Goal: Task Accomplishment & Management: Use online tool/utility

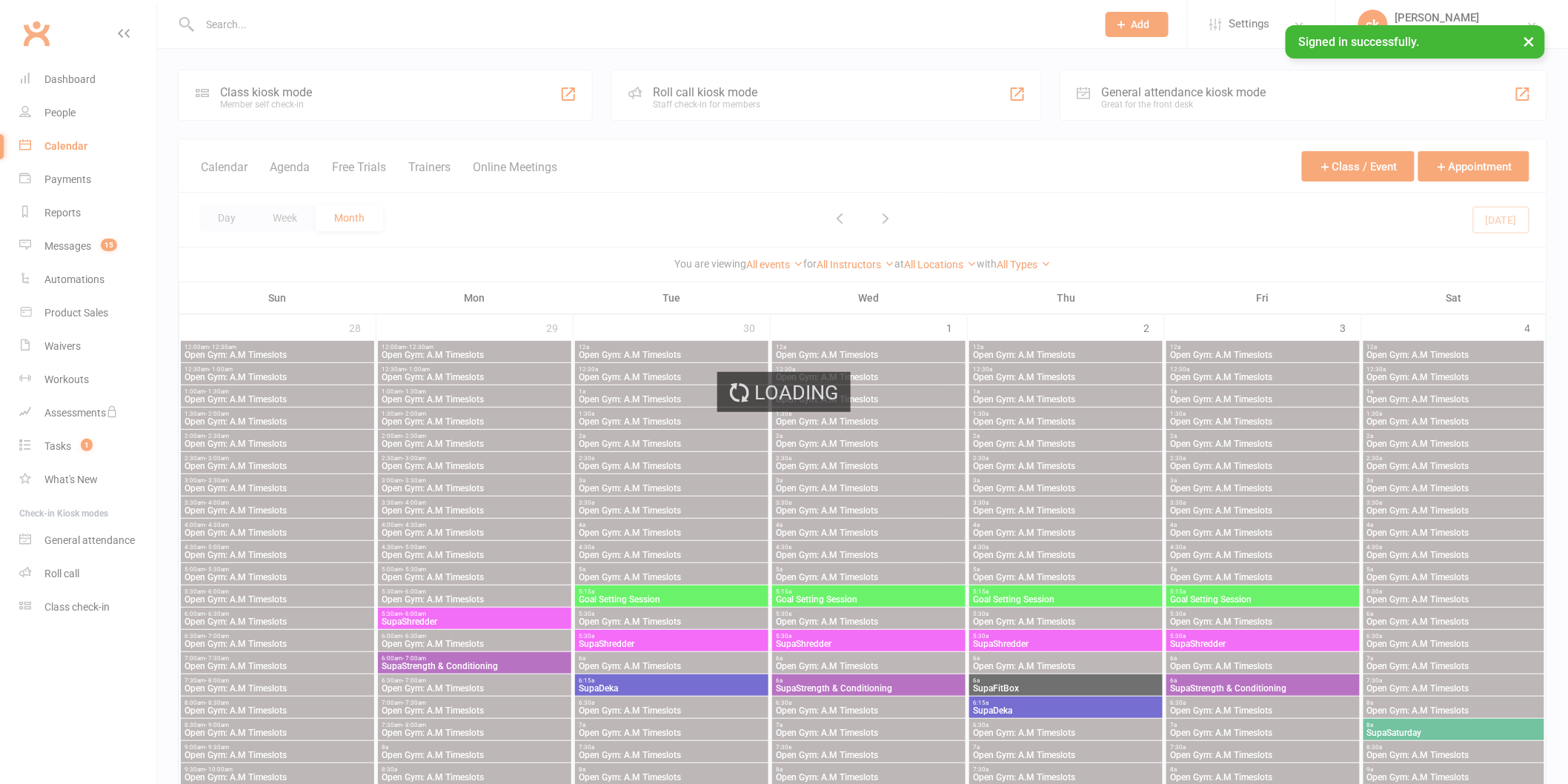
click at [219, 217] on div "Loading" at bounding box center [784, 392] width 1568 height 784
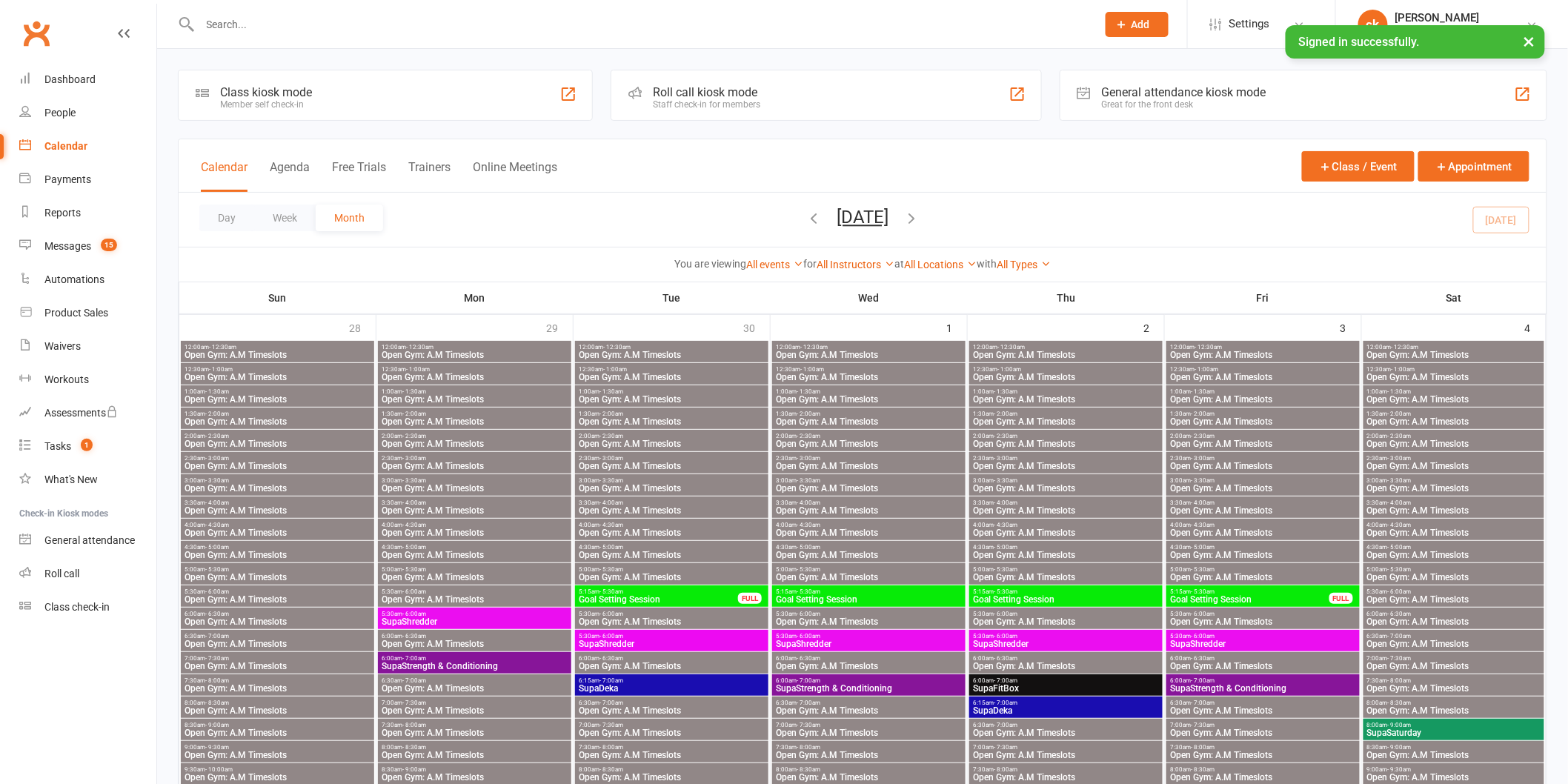
click at [64, 147] on div "Calendar" at bounding box center [66, 145] width 43 height 12
click at [220, 216] on button "Day" at bounding box center [226, 218] width 55 height 26
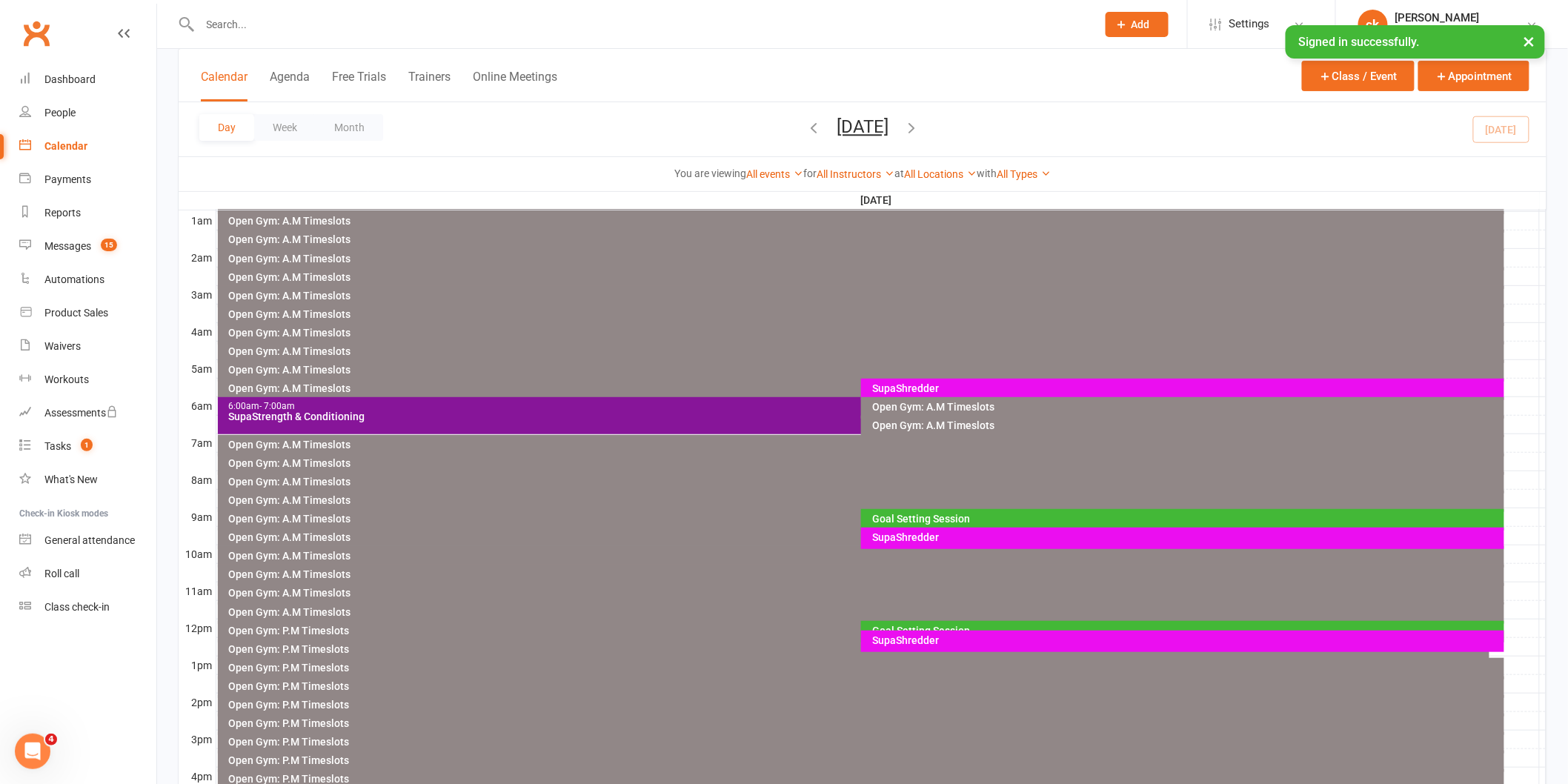
scroll to position [164, 0]
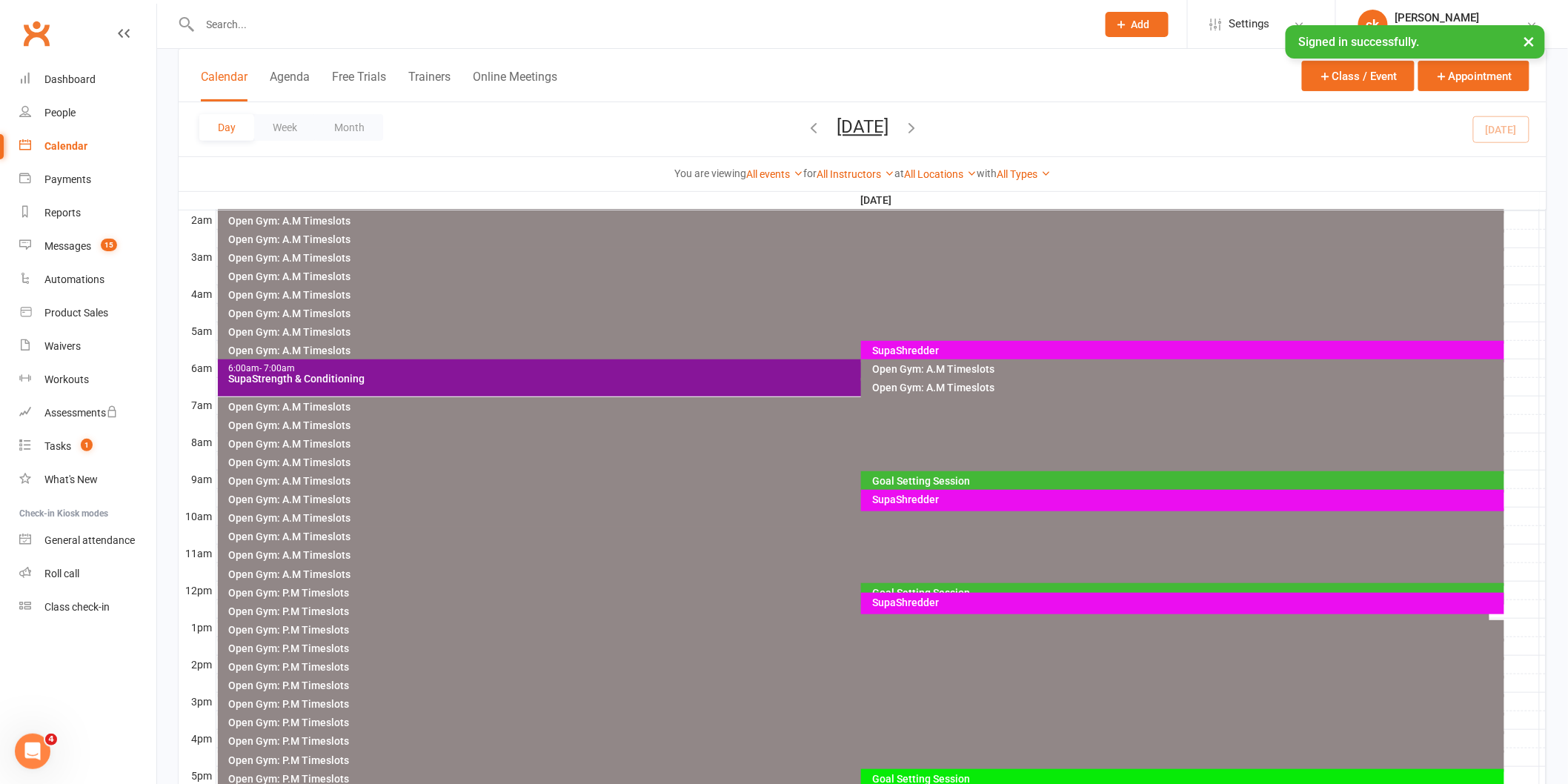
click at [972, 350] on div "SupaShredder" at bounding box center [1187, 350] width 630 height 10
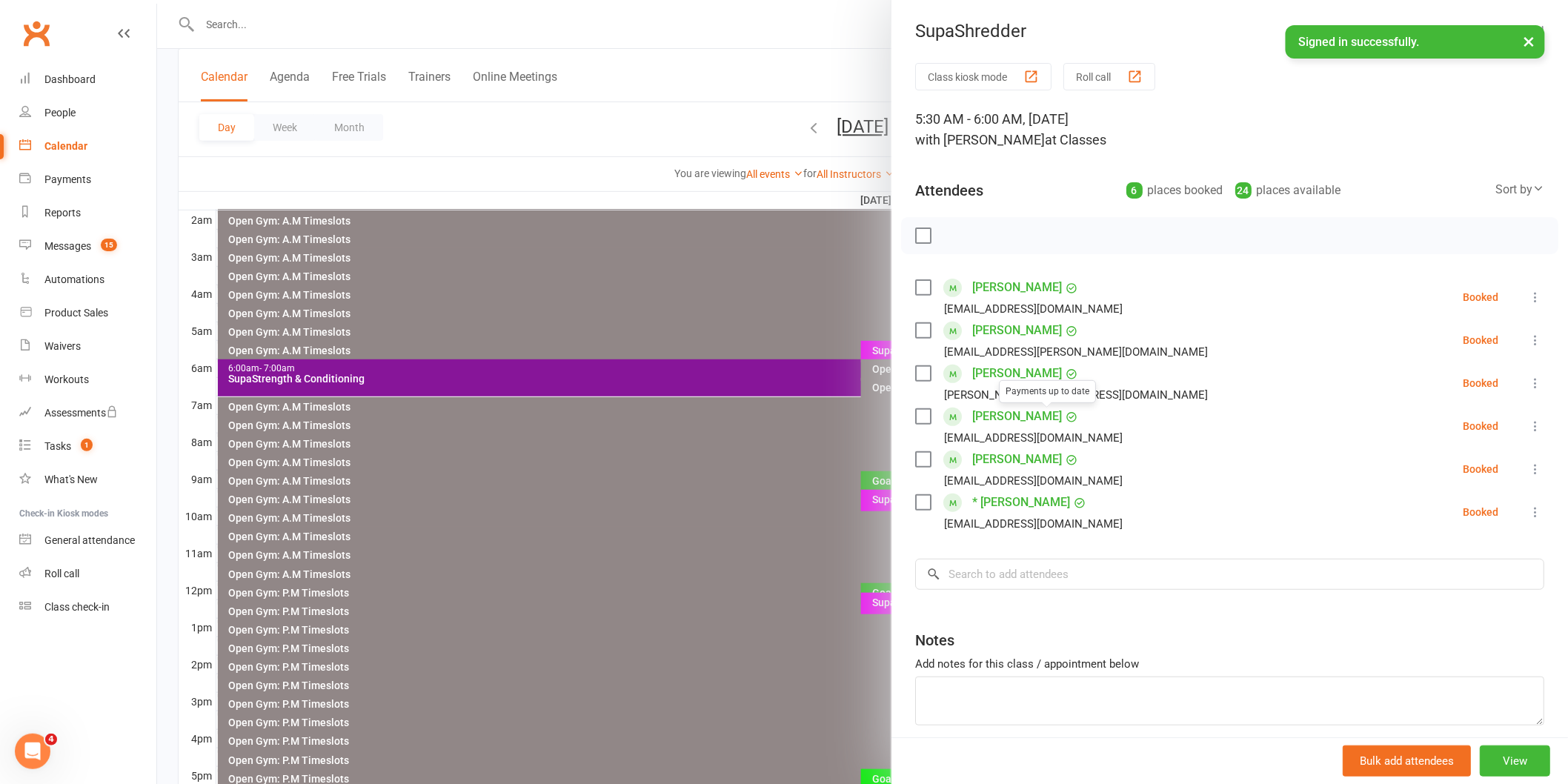
click at [775, 323] on div at bounding box center [863, 392] width 1411 height 784
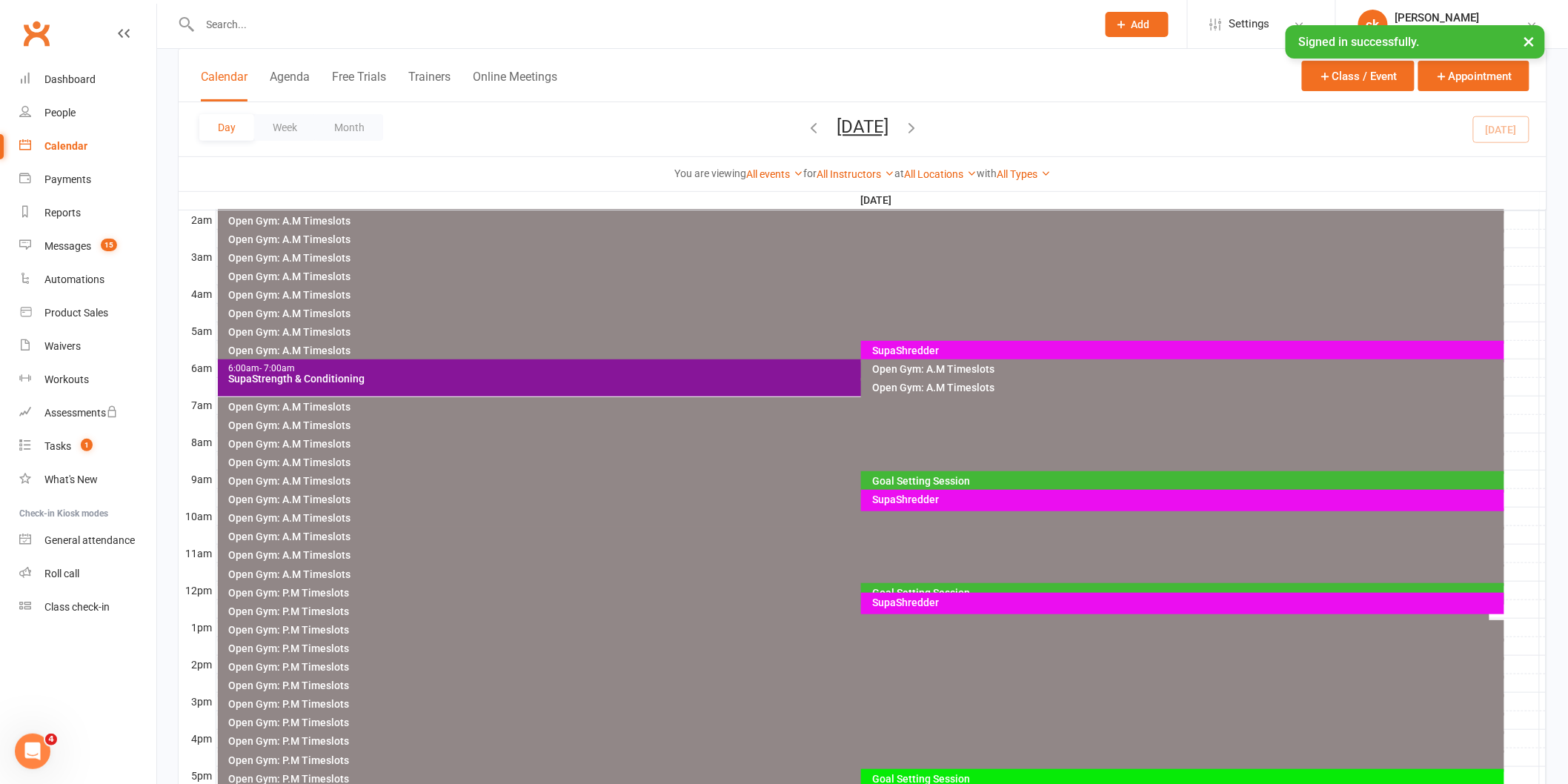
click at [730, 374] on div "SupaStrength & Conditioning" at bounding box center [858, 378] width 1259 height 10
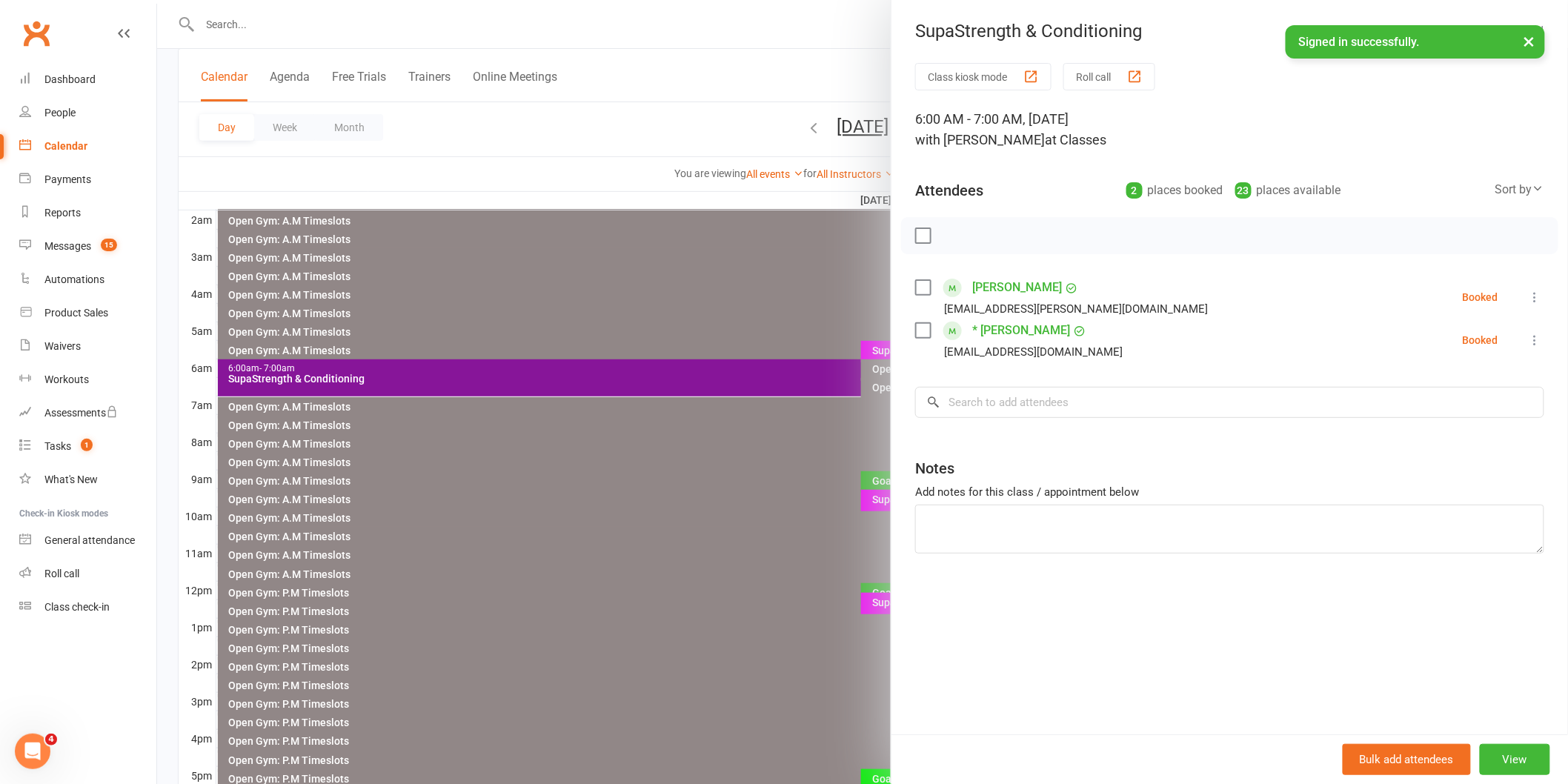
click at [692, 470] on div at bounding box center [863, 392] width 1411 height 784
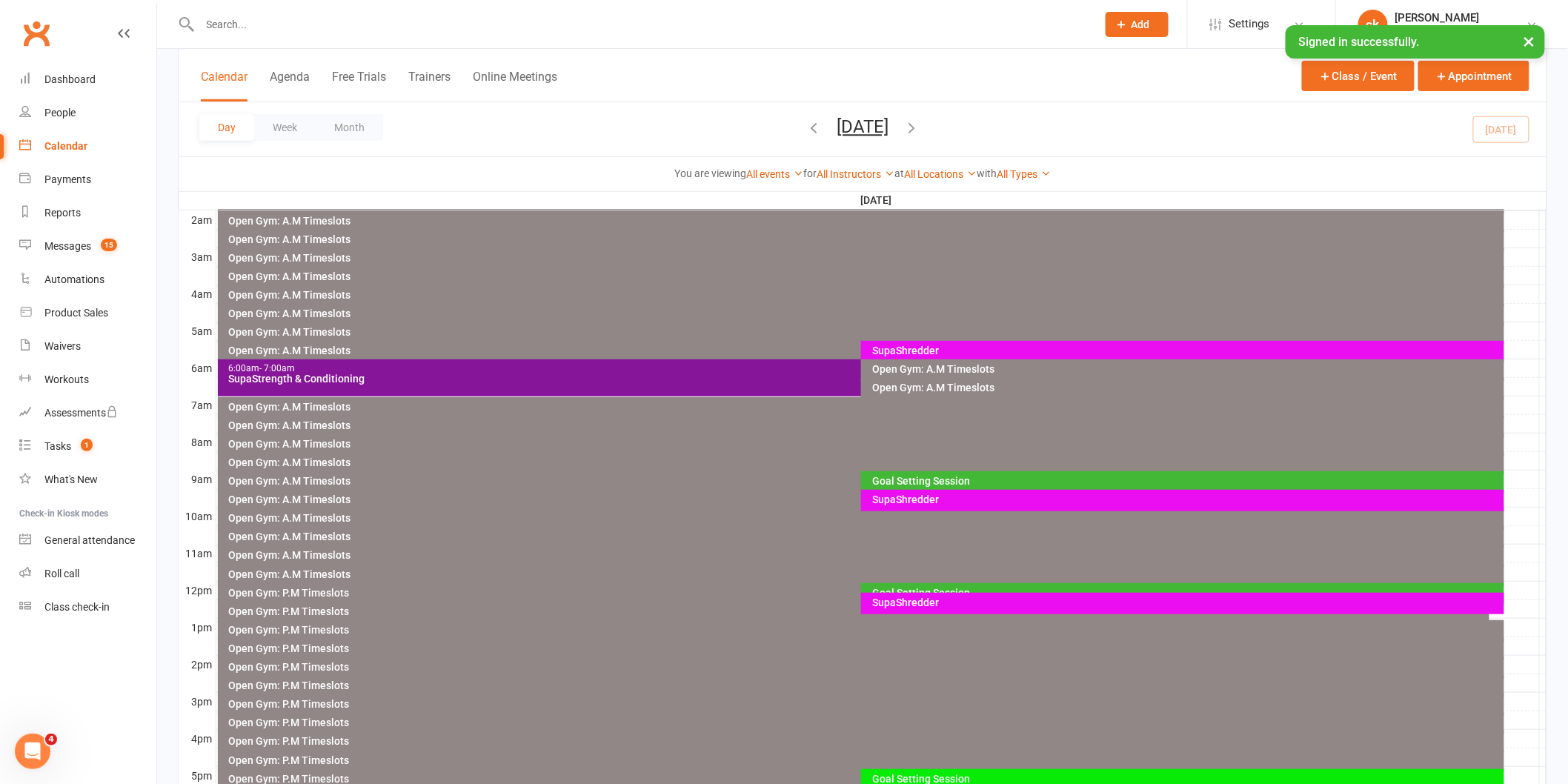
click at [923, 352] on div "SupaShredder" at bounding box center [1187, 350] width 630 height 10
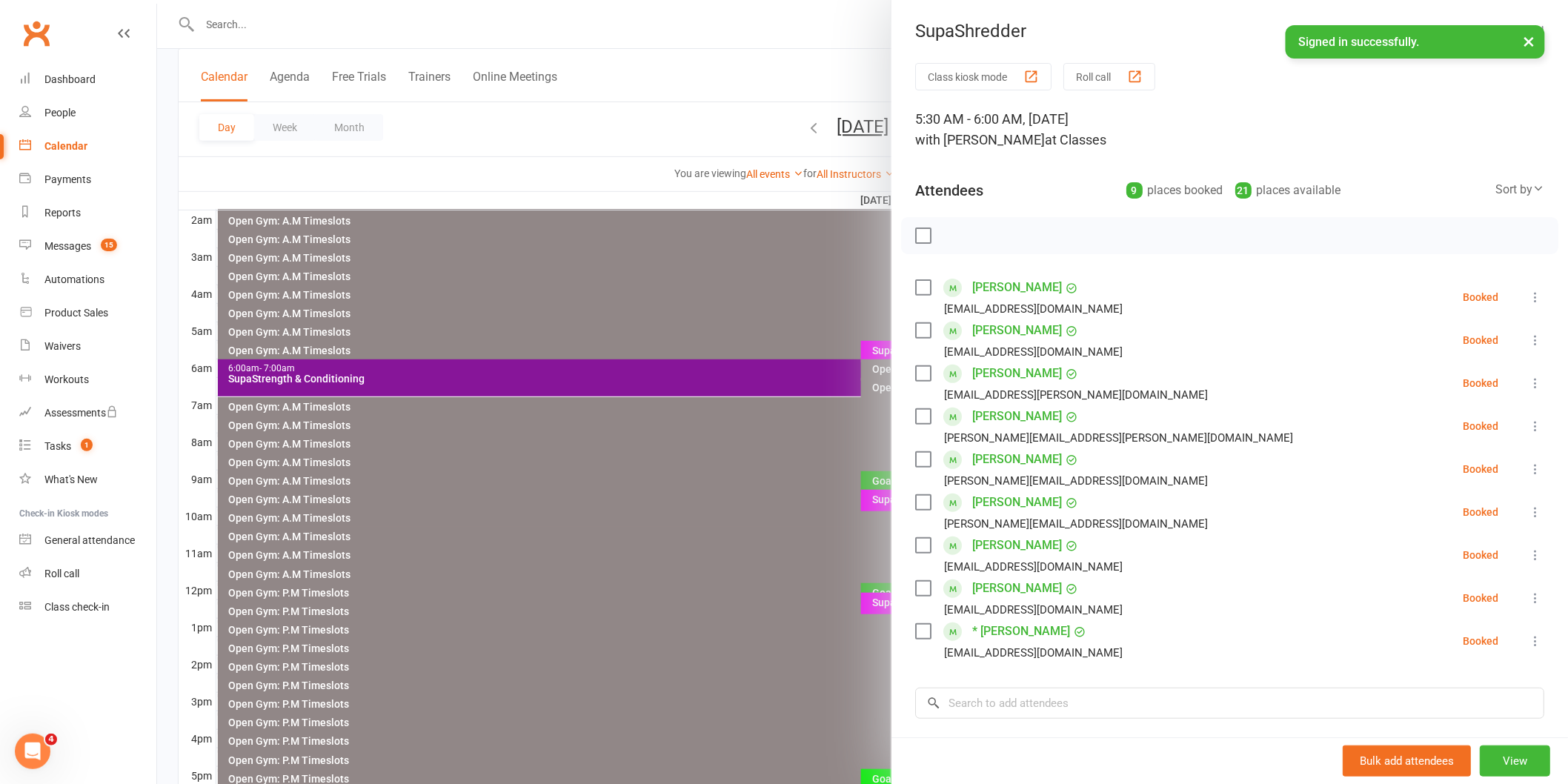
click at [1528, 558] on icon at bounding box center [1536, 556] width 15 height 15
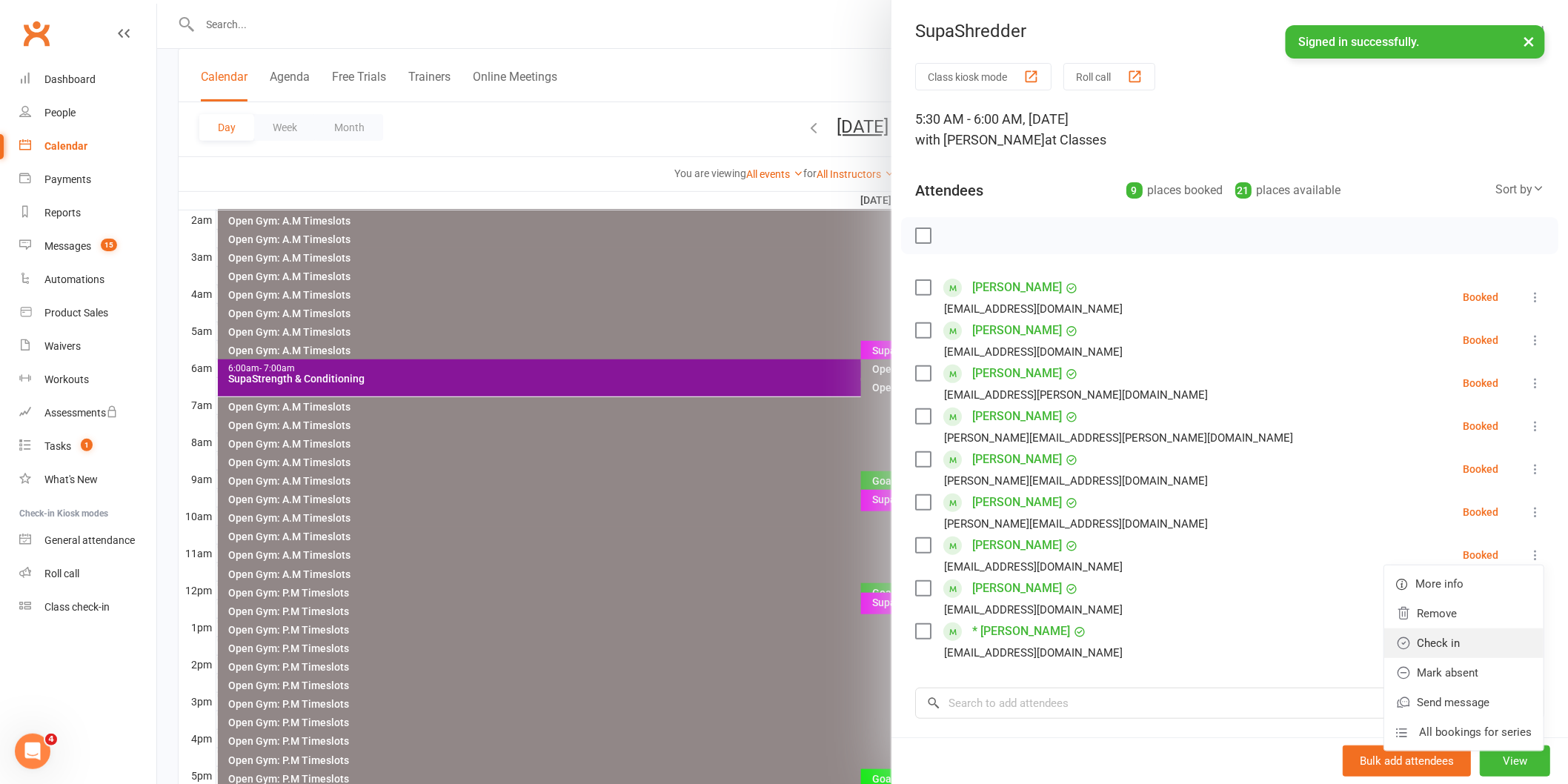
click at [1406, 648] on link "Check in" at bounding box center [1463, 642] width 159 height 29
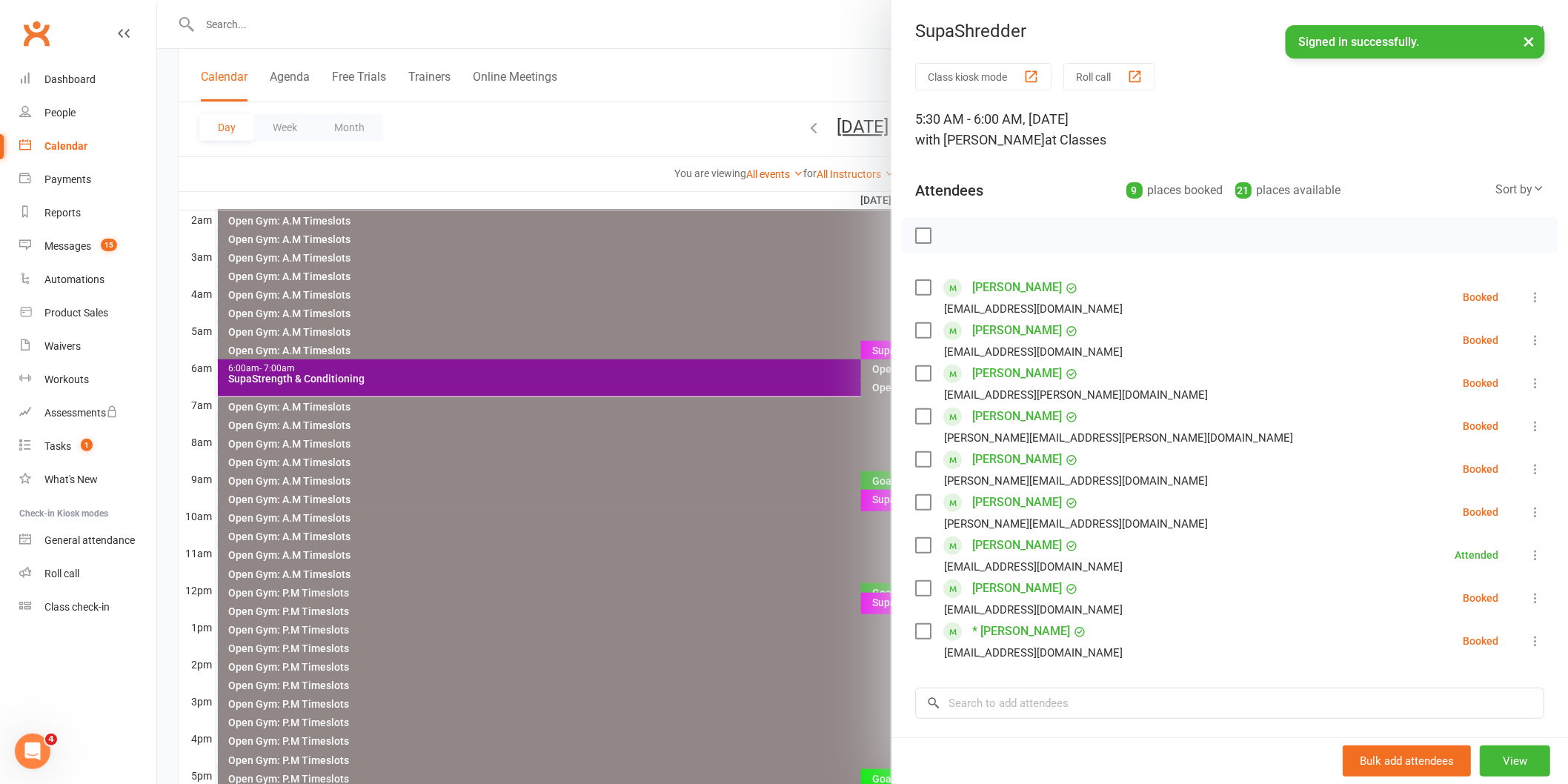
click at [1528, 641] on icon at bounding box center [1536, 642] width 15 height 15
click at [1411, 729] on link "Check in" at bounding box center [1463, 728] width 159 height 29
click at [1528, 339] on icon at bounding box center [1536, 341] width 15 height 15
click at [1409, 425] on link "Check in" at bounding box center [1463, 427] width 159 height 29
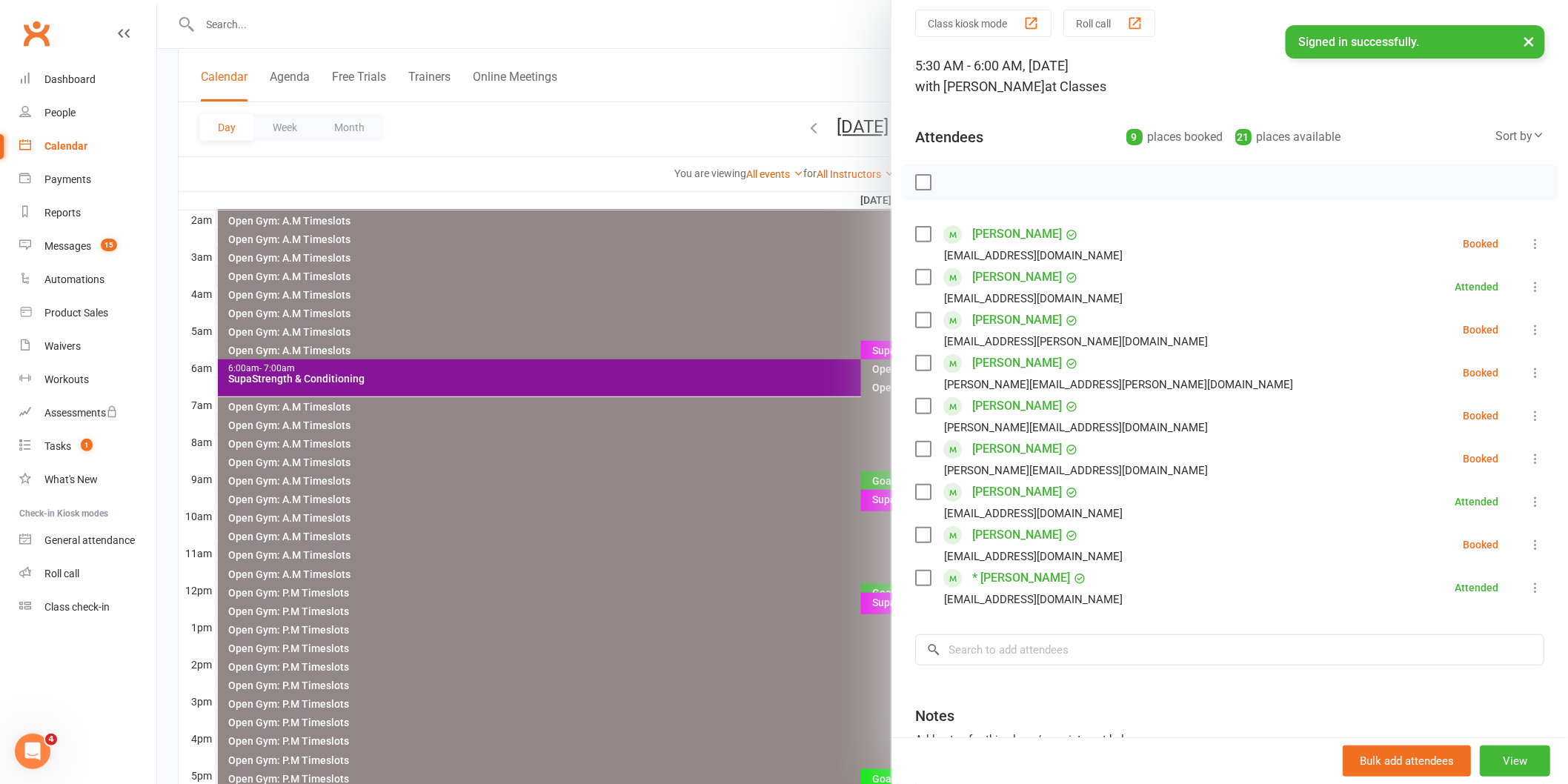
scroll to position [82, 0]
